Goal: Task Accomplishment & Management: Use online tool/utility

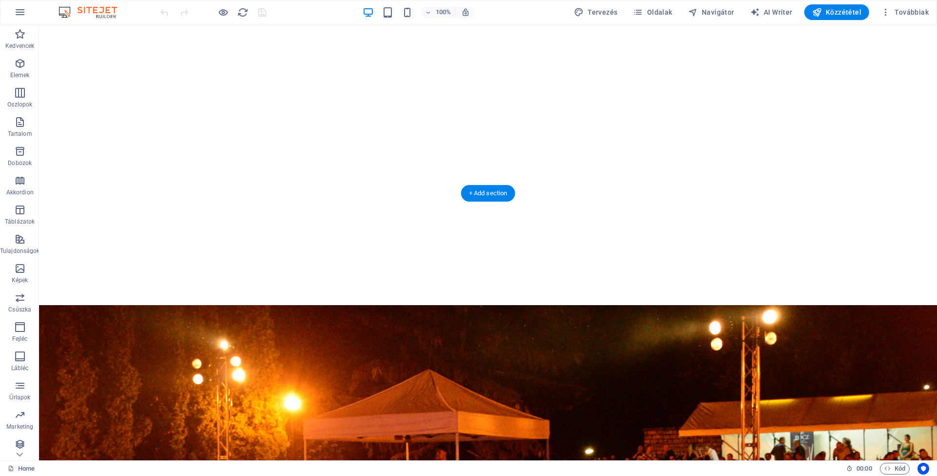
scroll to position [244, 0]
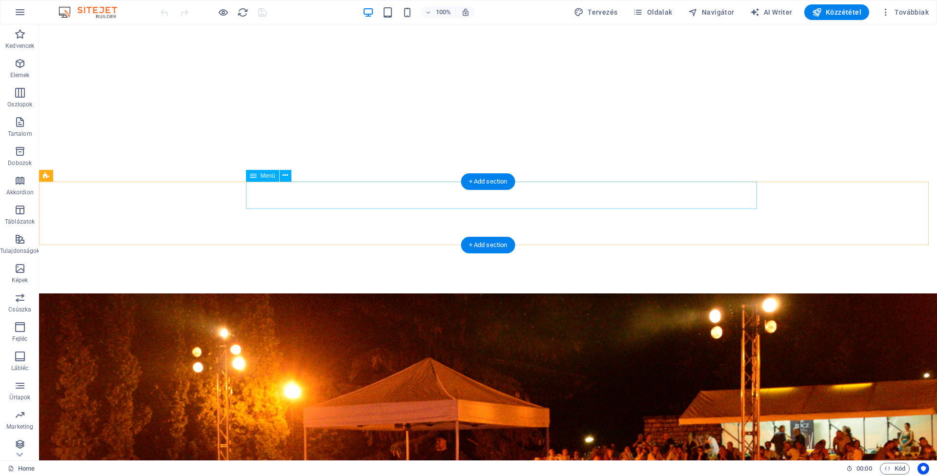
select select
select select "1"
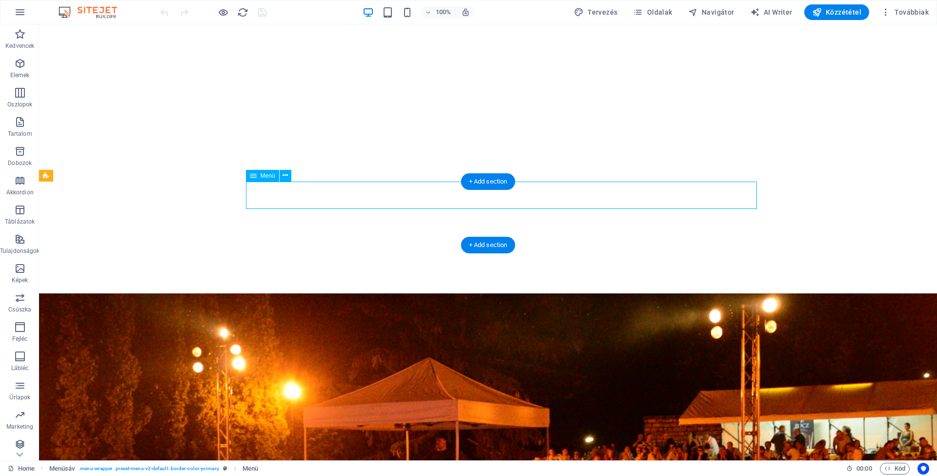
select select
select select "2"
select select
select select "3"
select select
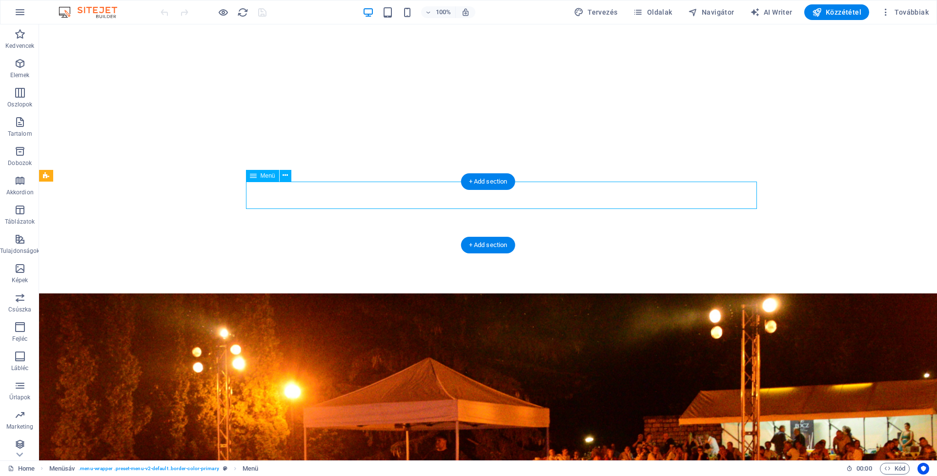
select select "4"
select select
select select "5"
select select
select select "6"
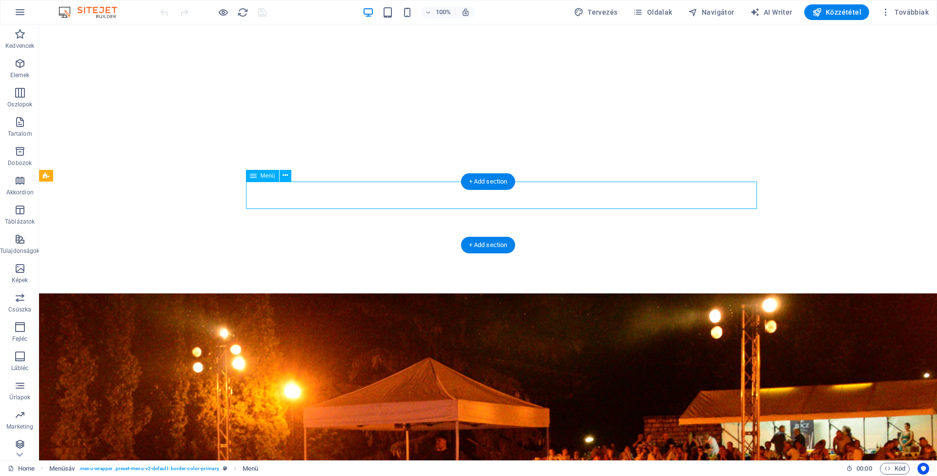
select select
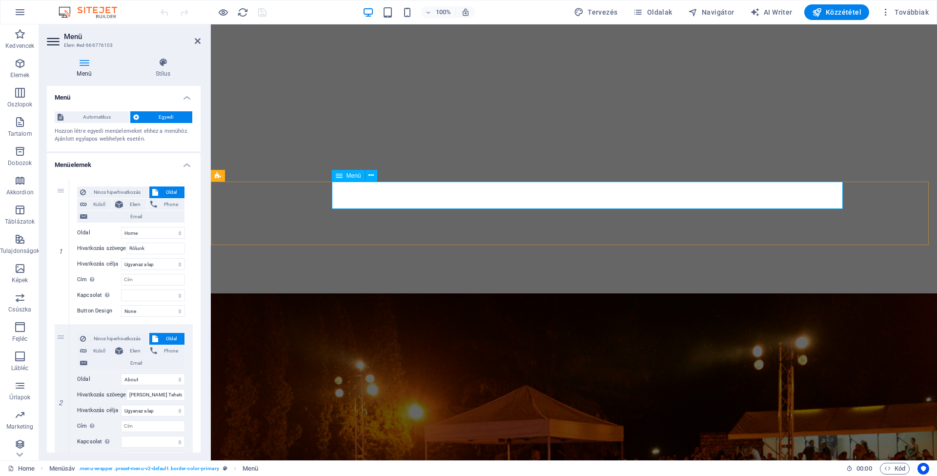
click at [197, 42] on icon at bounding box center [198, 41] width 6 height 8
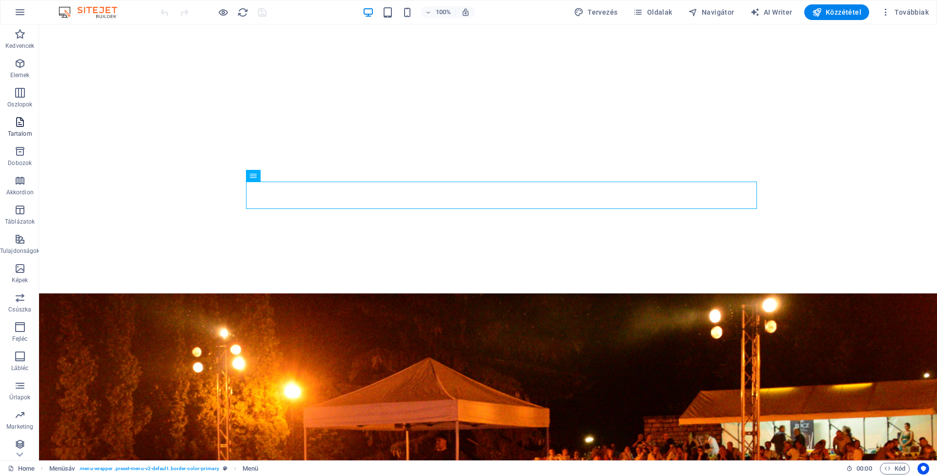
click at [16, 125] on icon "button" at bounding box center [20, 122] width 12 height 12
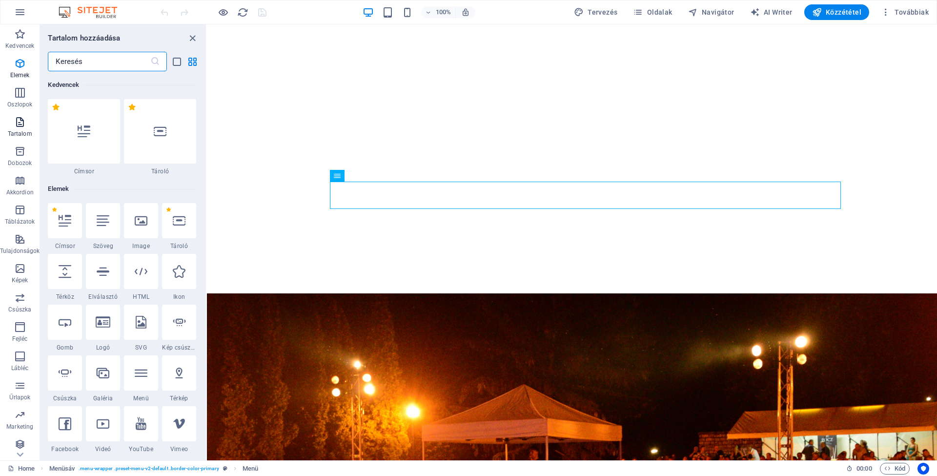
scroll to position [1707, 0]
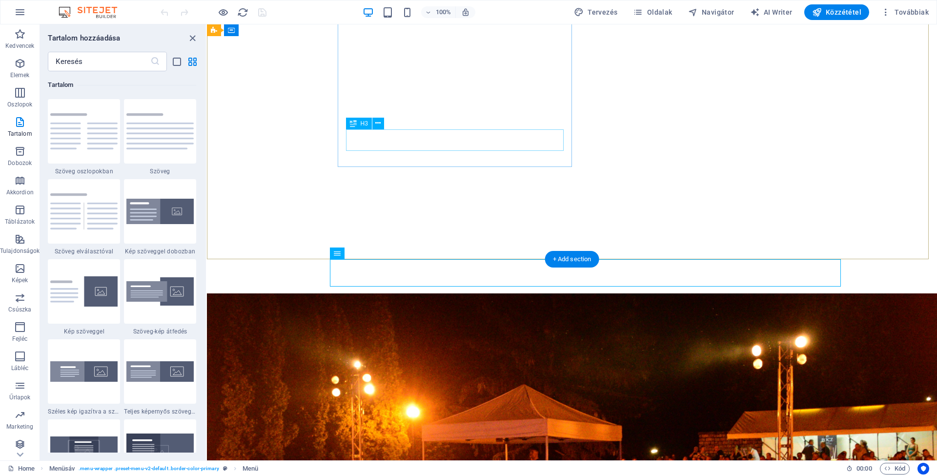
scroll to position [166, 0]
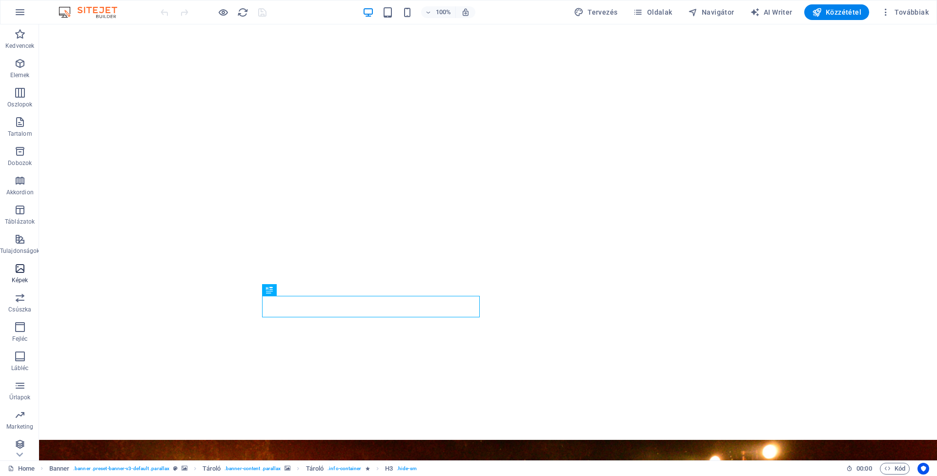
click at [20, 271] on icon "button" at bounding box center [20, 269] width 12 height 12
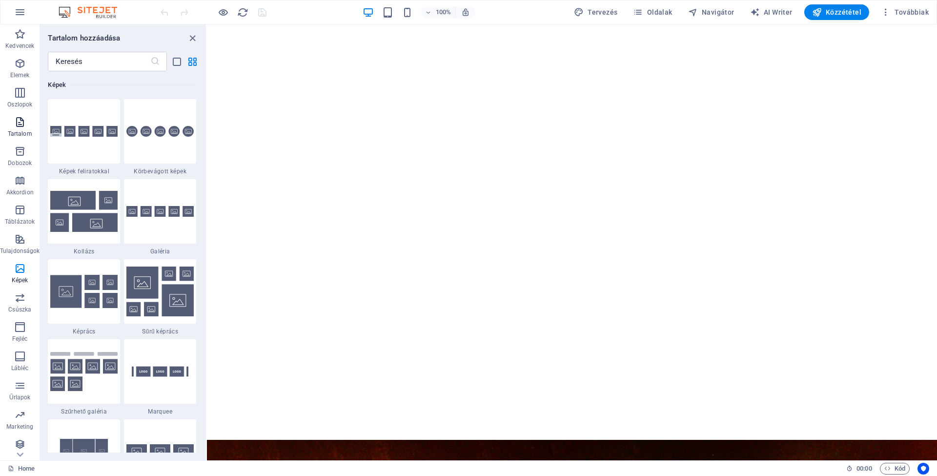
click at [14, 126] on icon "button" at bounding box center [20, 122] width 12 height 12
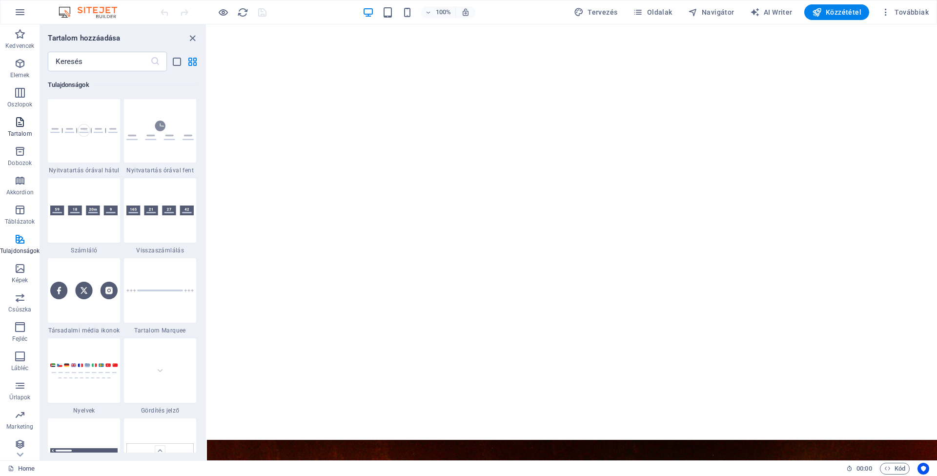
scroll to position [1707, 0]
